Goal: Find specific page/section: Find specific page/section

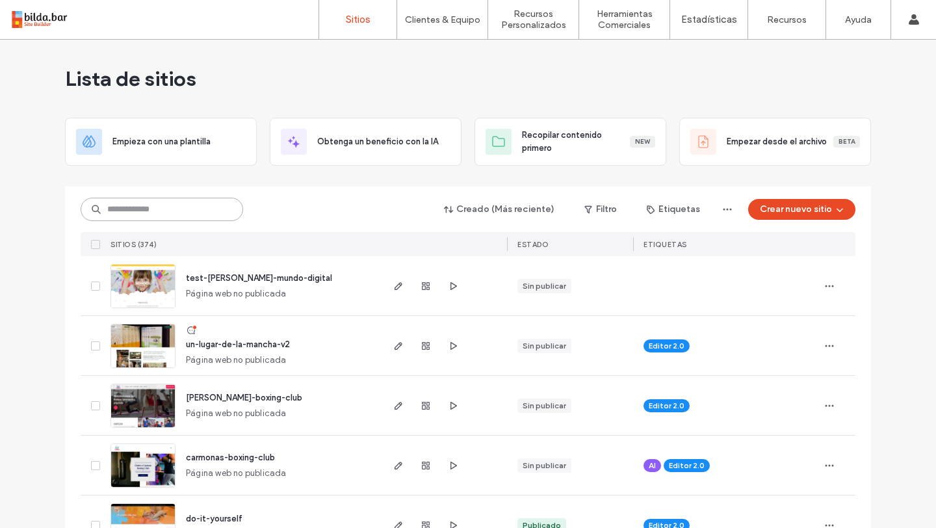
click at [197, 215] on input at bounding box center [162, 209] width 163 height 23
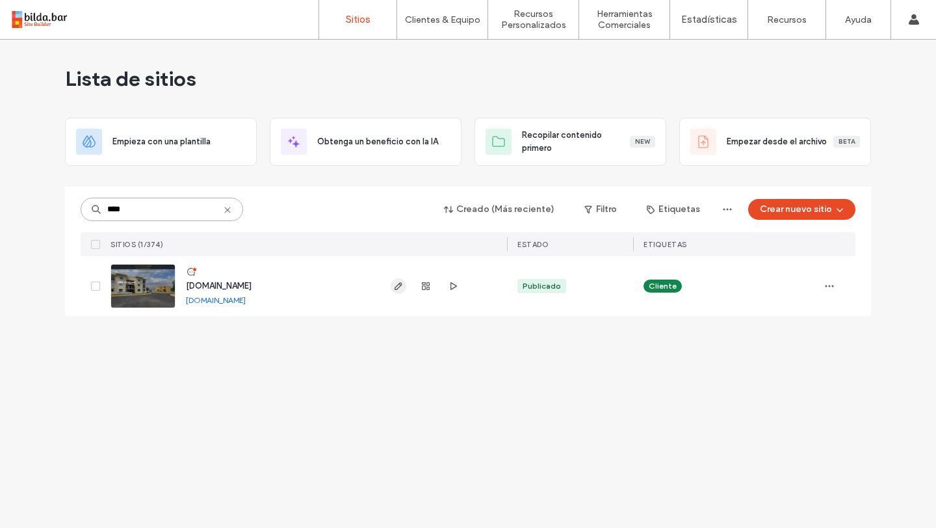
type input "****"
click at [397, 287] on icon "button" at bounding box center [398, 286] width 10 height 10
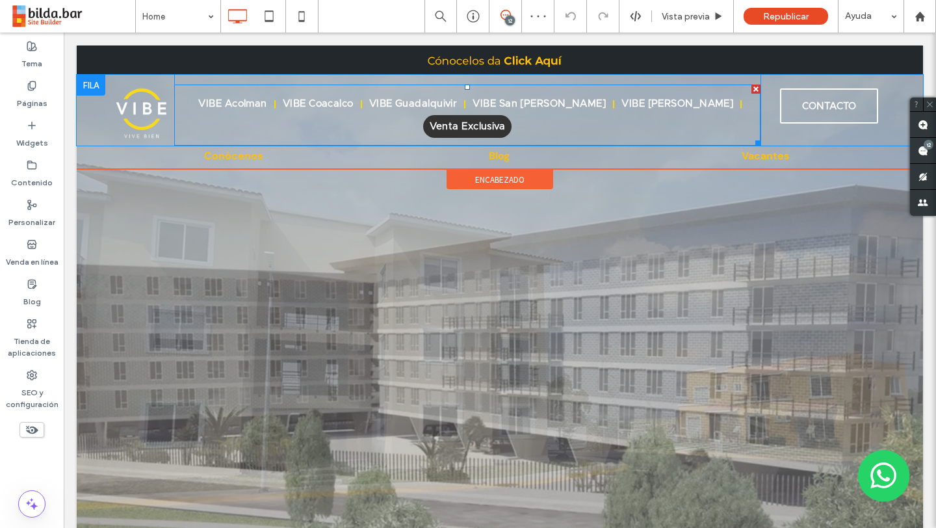
click at [475, 130] on span "Venta Exclusiva" at bounding box center [468, 127] width 76 height 10
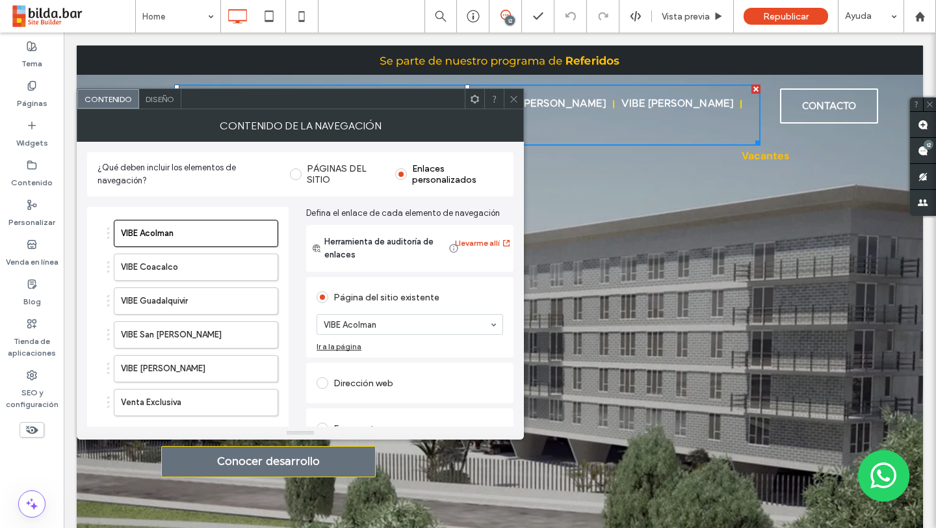
click at [509, 98] on icon at bounding box center [514, 99] width 10 height 10
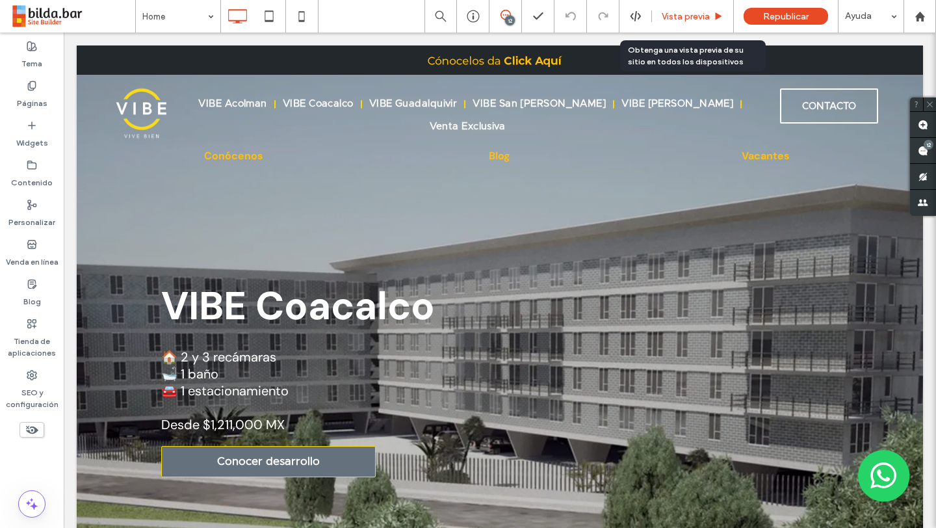
click at [683, 17] on span "Vista previa" at bounding box center [686, 16] width 48 height 11
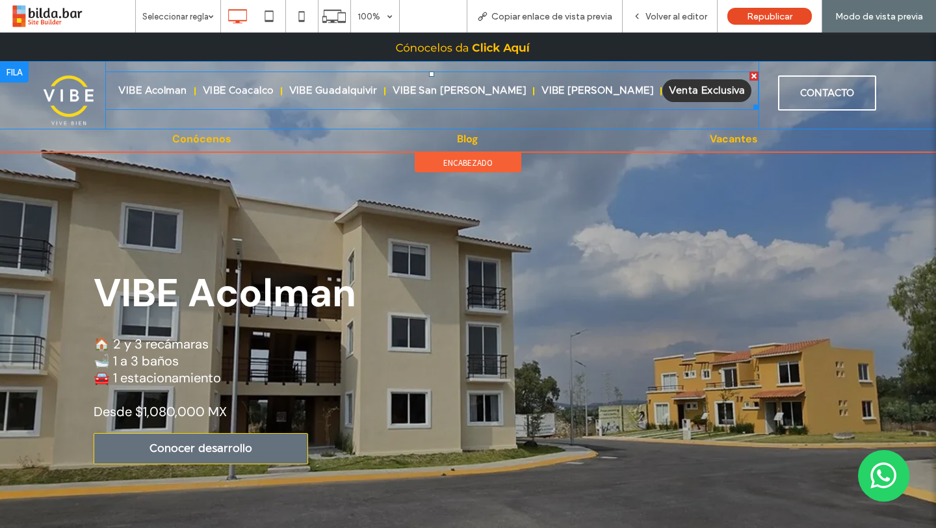
click at [700, 91] on span "Venta Exclusiva" at bounding box center [707, 91] width 76 height 10
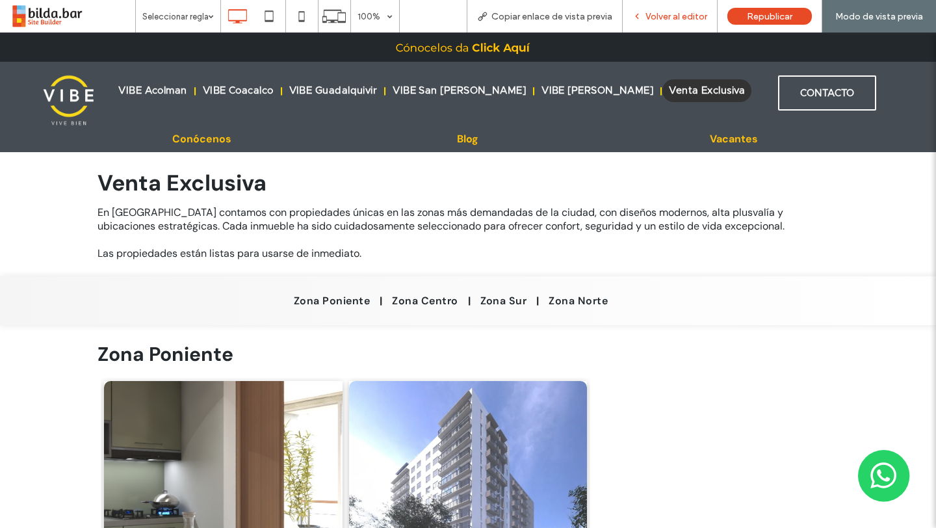
click at [674, 16] on span "Volver al editor" at bounding box center [677, 16] width 62 height 11
